Goal: Navigation & Orientation: Find specific page/section

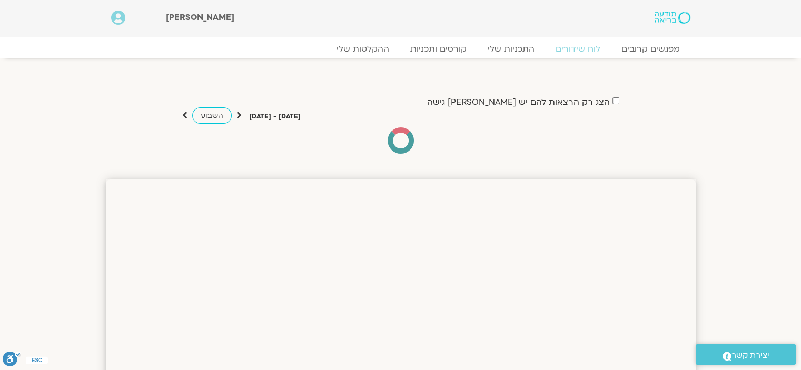
click at [670, 18] on img at bounding box center [672, 18] width 35 height 12
